Goal: Find specific page/section: Find specific page/section

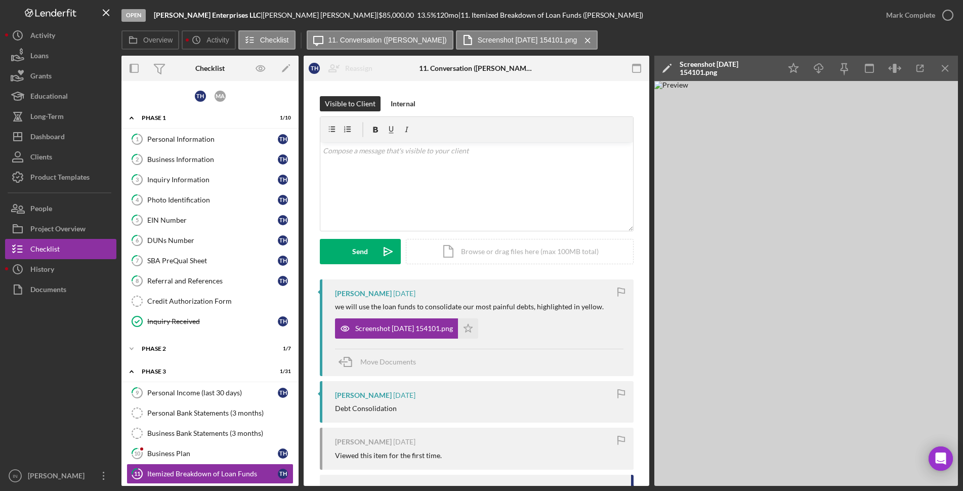
scroll to position [190, 0]
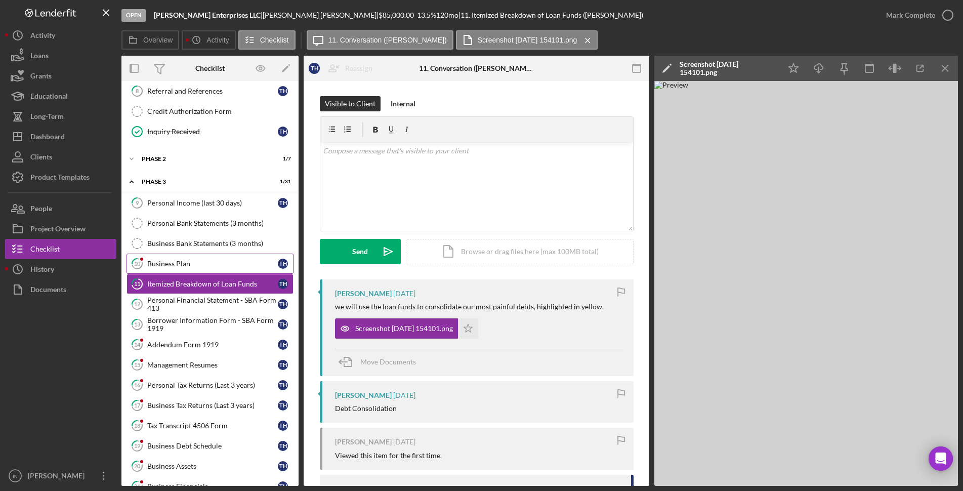
click at [214, 257] on link "10 Business Plan T H" at bounding box center [210, 264] width 167 height 20
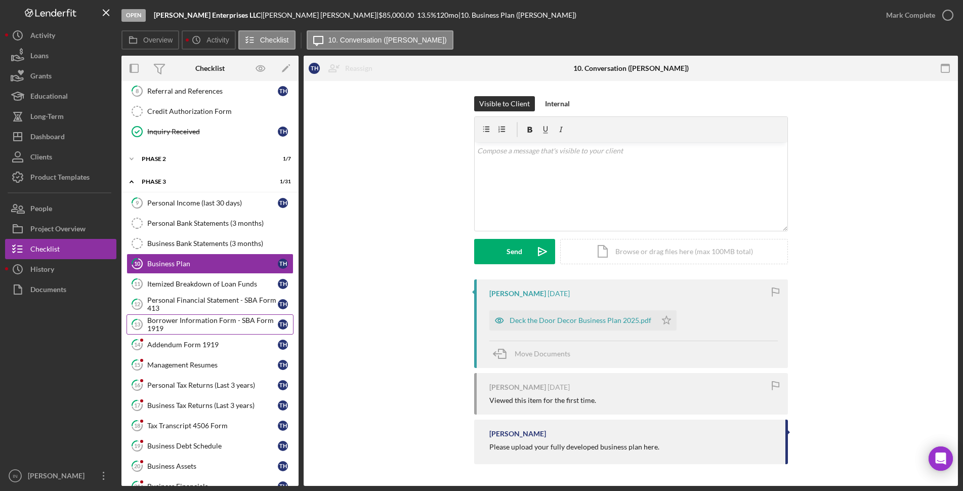
click at [205, 324] on div "Borrower Information Form - SBA Form 1919" at bounding box center [212, 324] width 131 height 16
